Goal: Transaction & Acquisition: Book appointment/travel/reservation

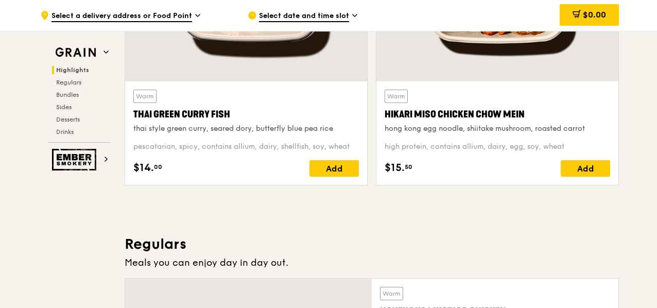
scroll to position [567, 0]
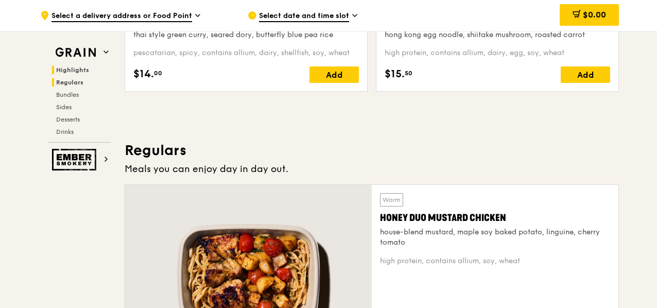
click at [76, 83] on span "Regulars" at bounding box center [69, 82] width 27 height 7
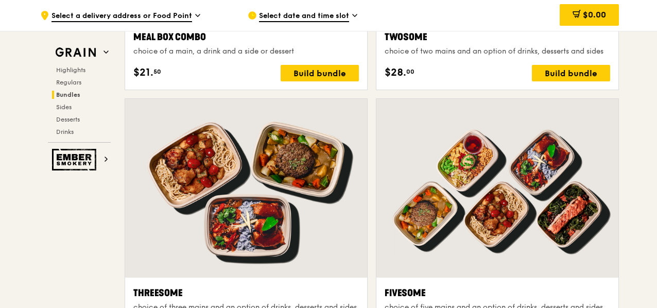
scroll to position [2004, 0]
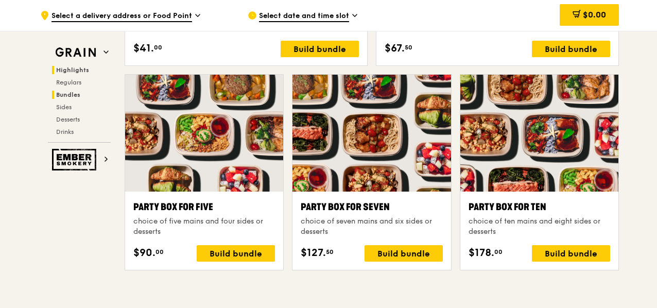
click at [78, 71] on span "Highlights" at bounding box center [72, 69] width 33 height 7
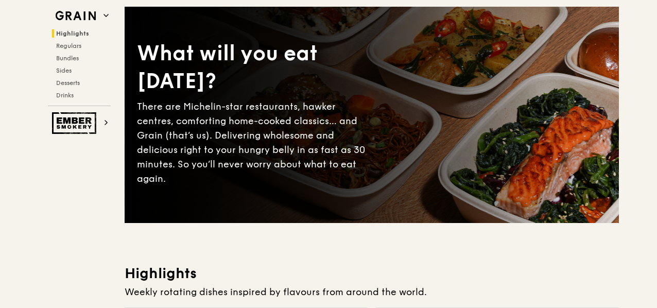
scroll to position [0, 0]
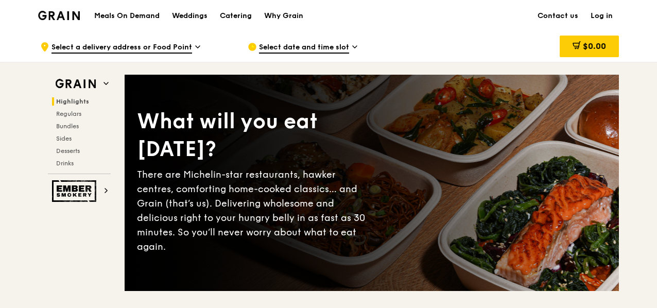
click at [136, 16] on h1 "Meals On Demand" at bounding box center [126, 16] width 65 height 10
click at [138, 16] on h1 "Meals On Demand" at bounding box center [126, 16] width 65 height 10
click at [243, 16] on div "Catering" at bounding box center [236, 16] width 32 height 31
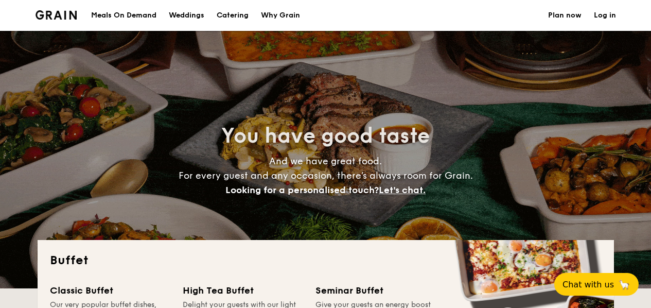
select select
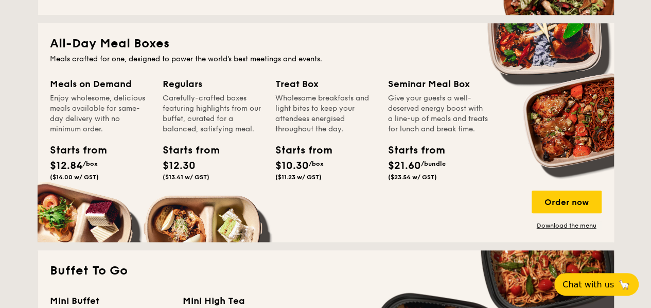
scroll to position [466, 0]
